Goal: Task Accomplishment & Management: Use online tool/utility

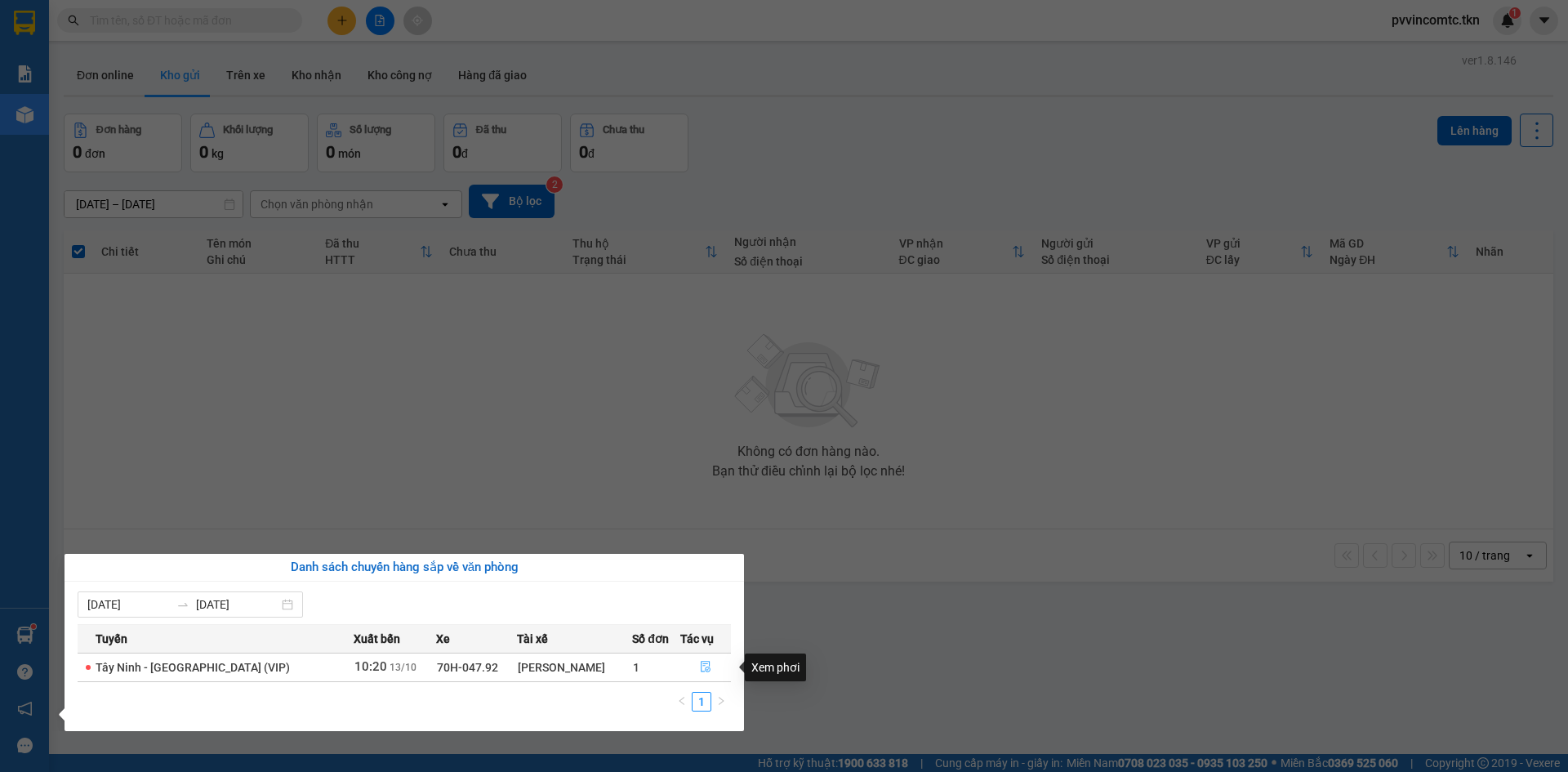
click at [700, 663] on icon "file-done" at bounding box center [705, 666] width 11 height 11
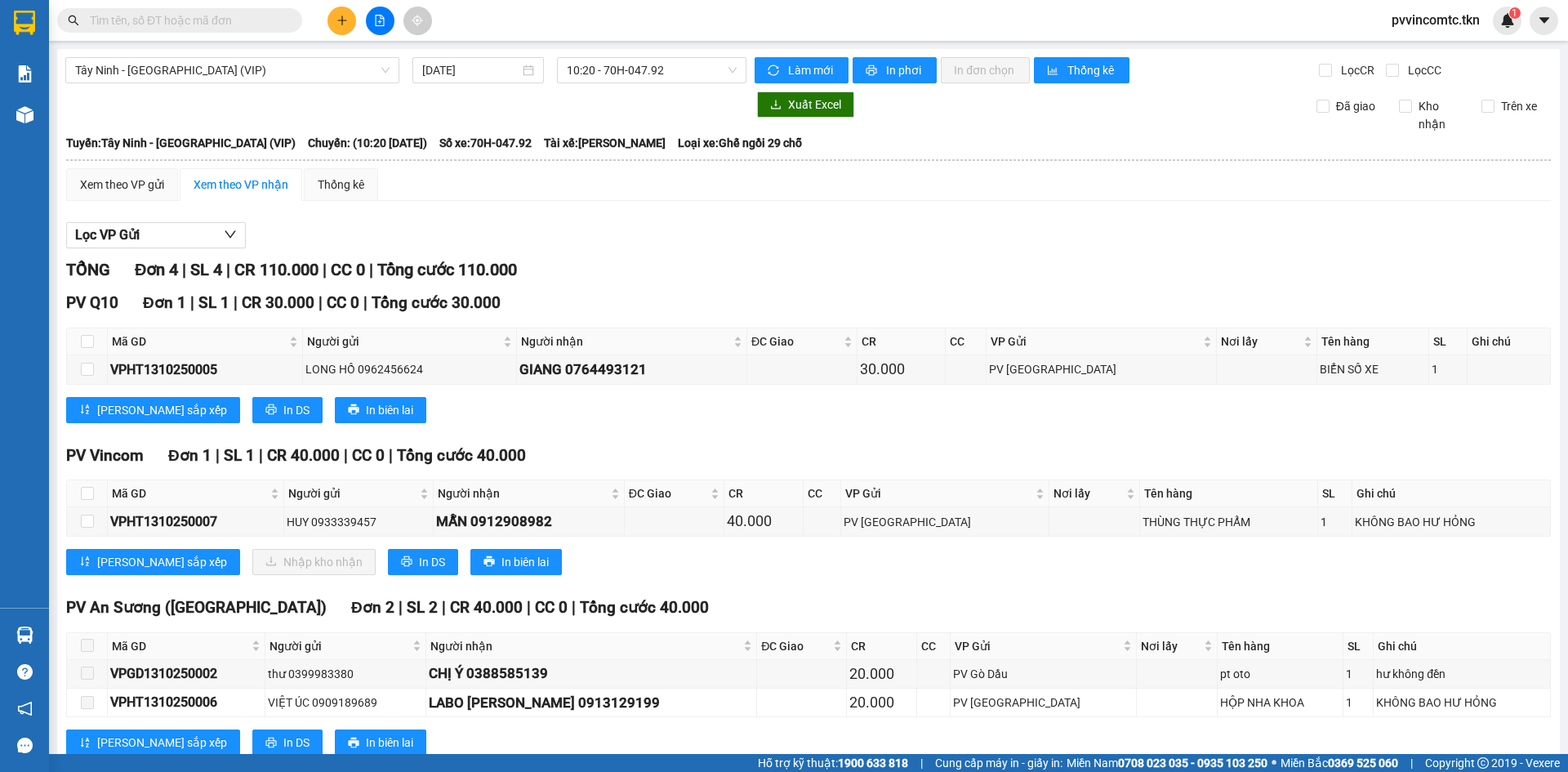
scroll to position [47, 0]
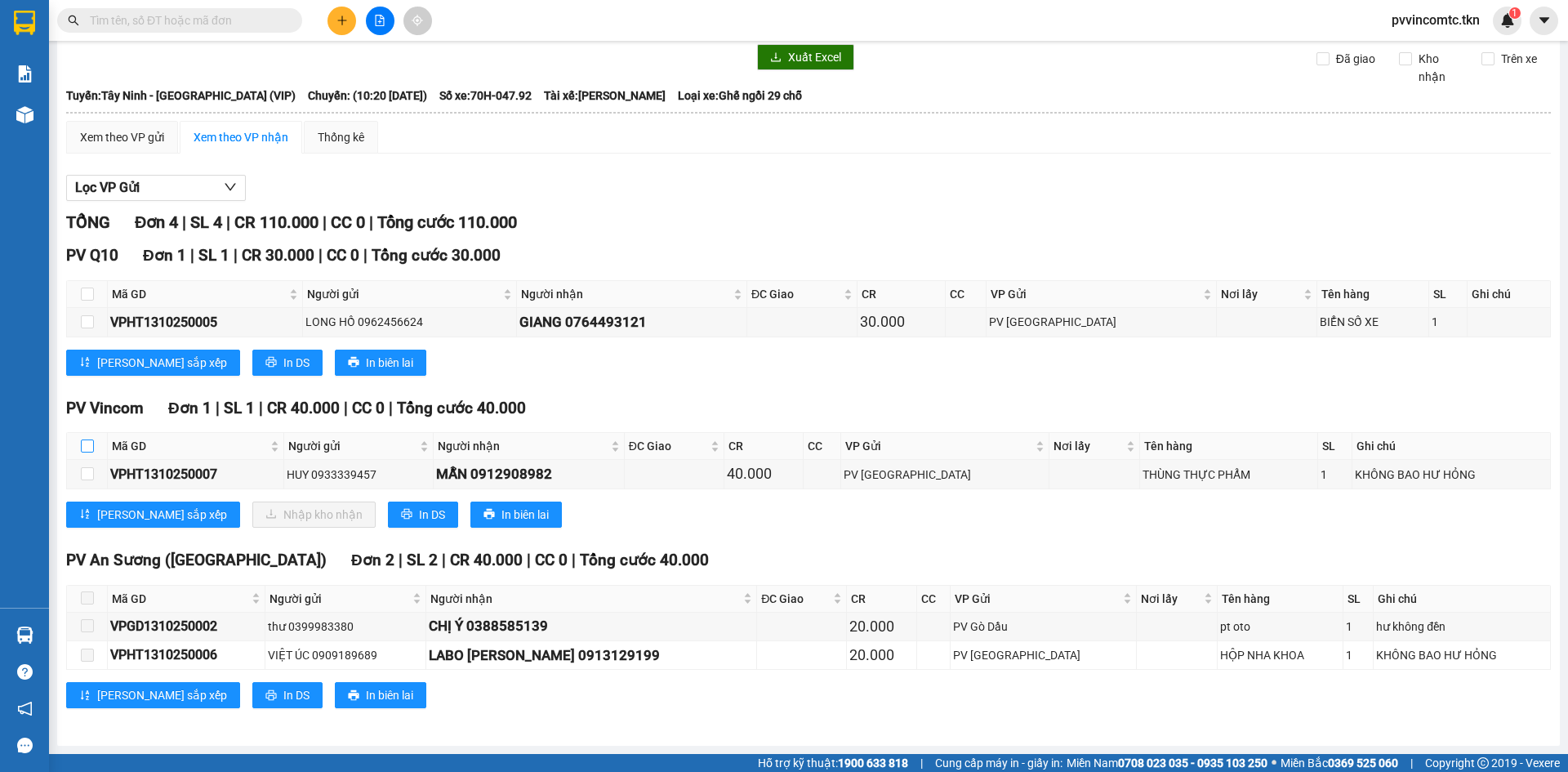
click at [87, 449] on input "checkbox" at bounding box center [87, 445] width 13 height 13
checkbox input "true"
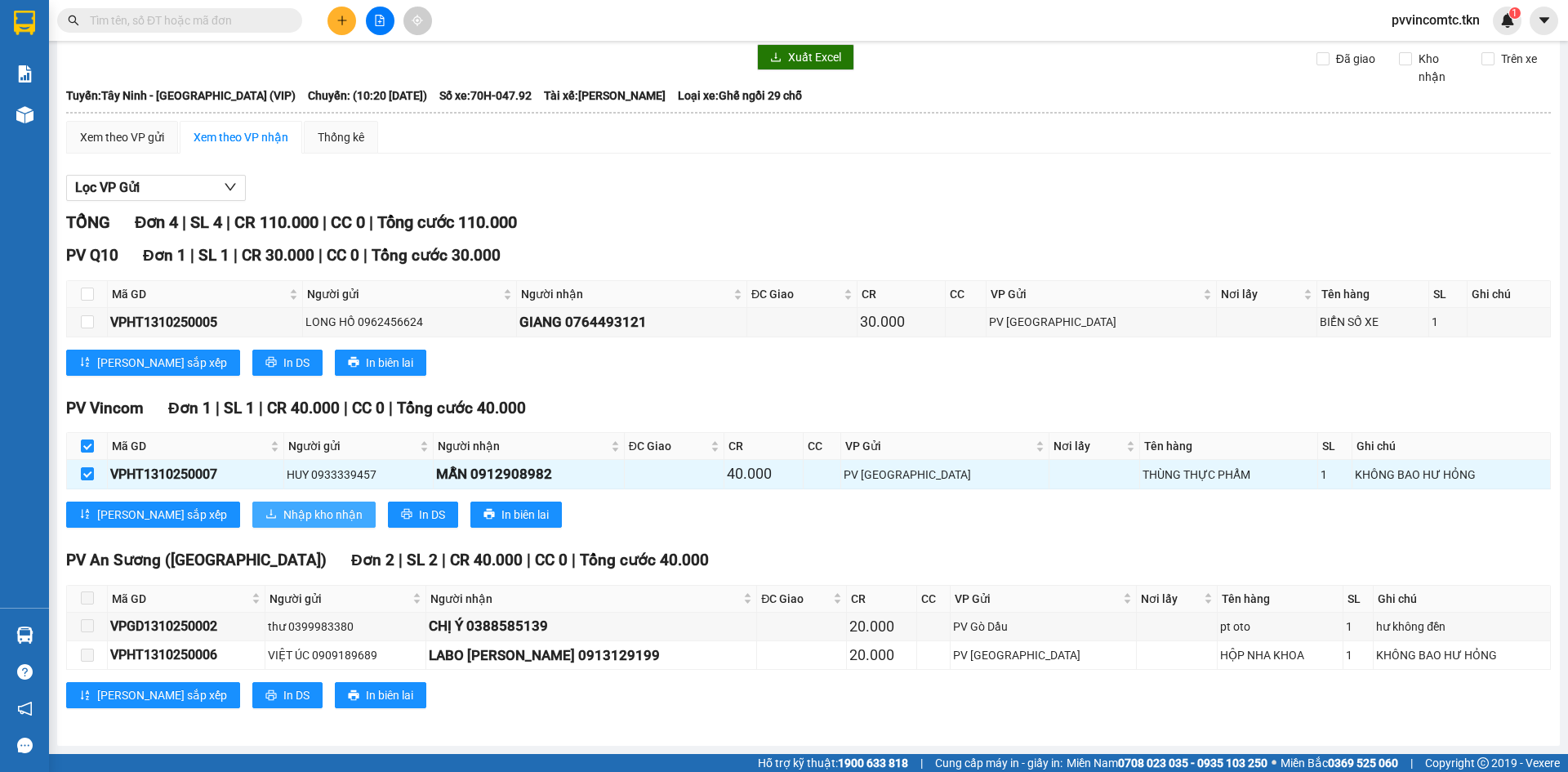
click at [283, 517] on span "Nhập kho nhận" at bounding box center [323, 514] width 79 height 18
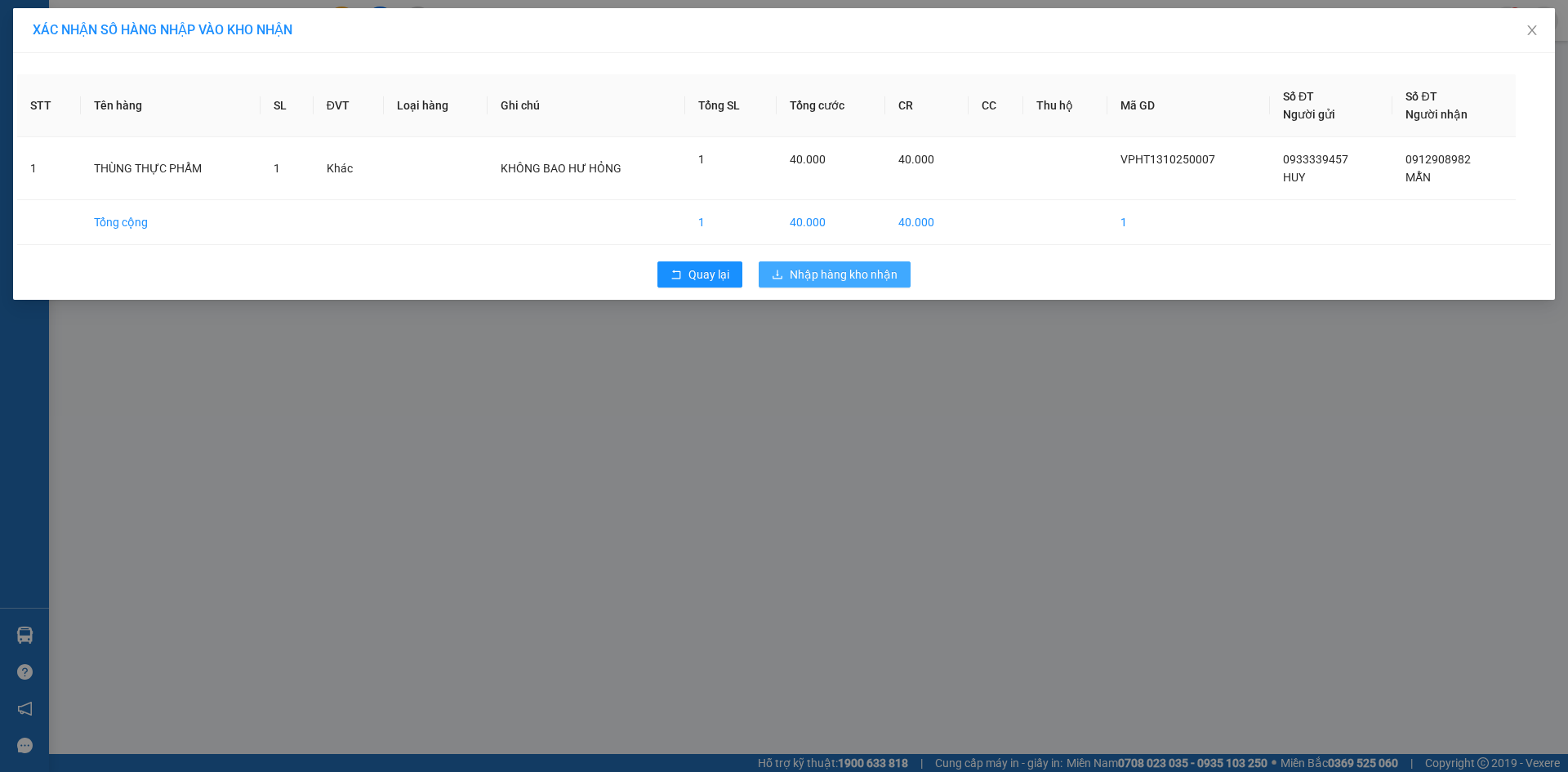
click at [838, 281] on span "Nhập hàng kho nhận" at bounding box center [843, 274] width 108 height 18
